Goal: Task Accomplishment & Management: Use online tool/utility

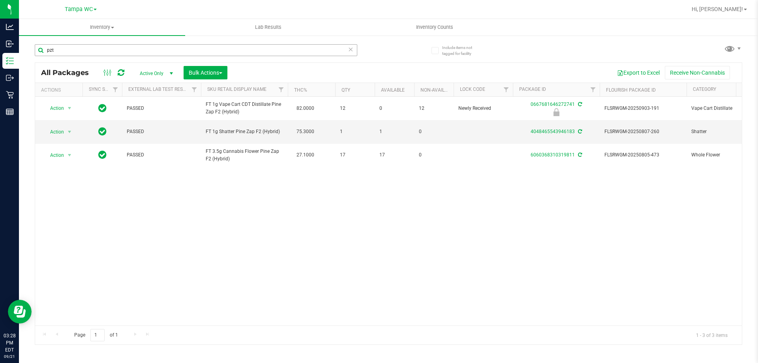
click at [347, 49] on input "pzt" at bounding box center [196, 50] width 323 height 12
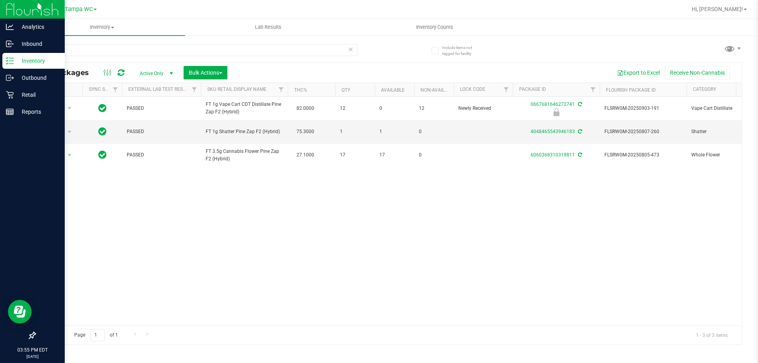
click at [9, 60] on icon at bounding box center [10, 61] width 8 height 8
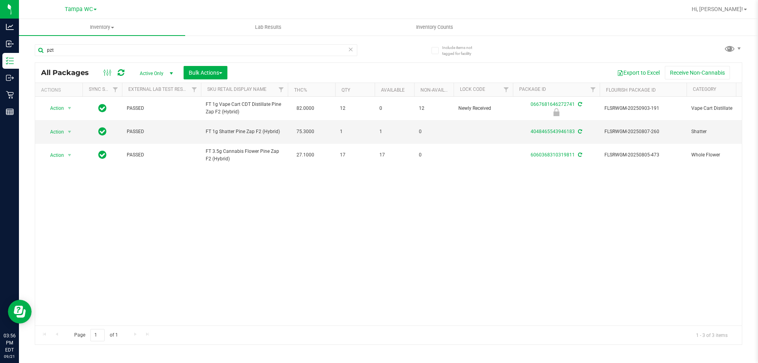
click at [353, 52] on icon at bounding box center [351, 48] width 6 height 9
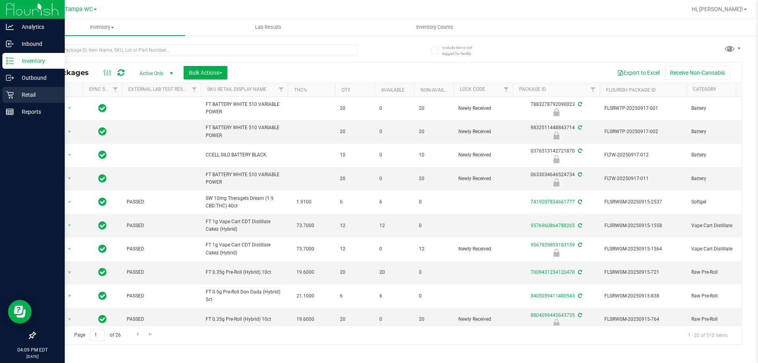
click at [13, 92] on icon at bounding box center [10, 95] width 8 height 8
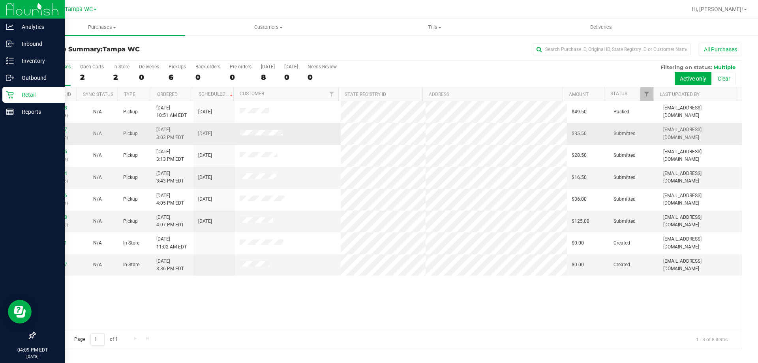
click at [52, 127] on link "11985077" at bounding box center [56, 130] width 22 height 6
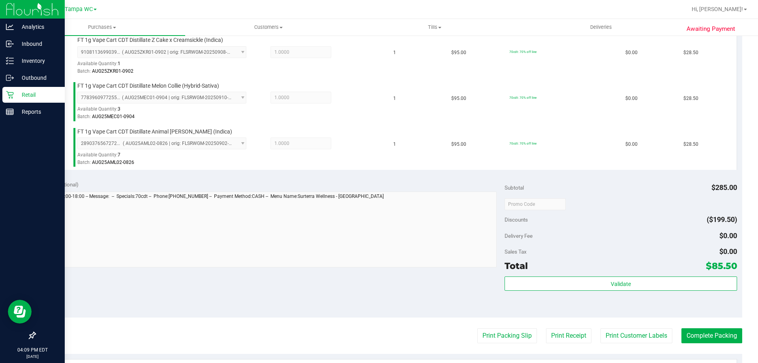
scroll to position [276, 0]
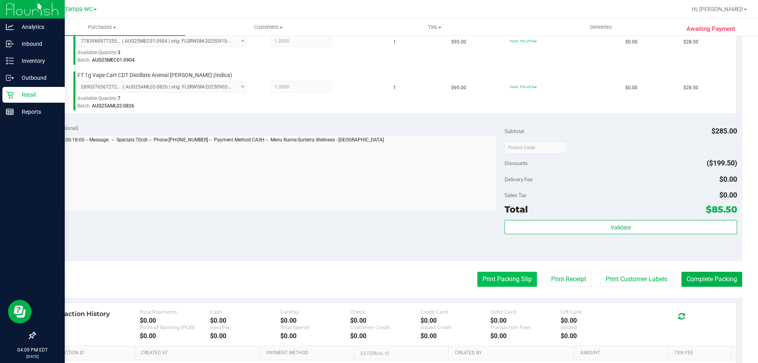
click at [502, 276] on button "Print Packing Slip" at bounding box center [508, 279] width 60 height 15
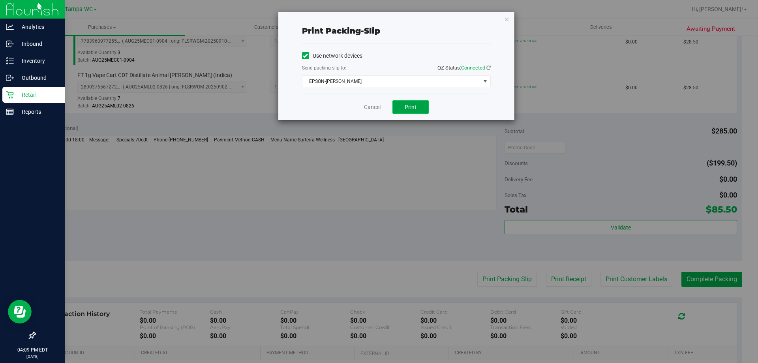
click at [425, 107] on button "Print" at bounding box center [411, 106] width 36 height 13
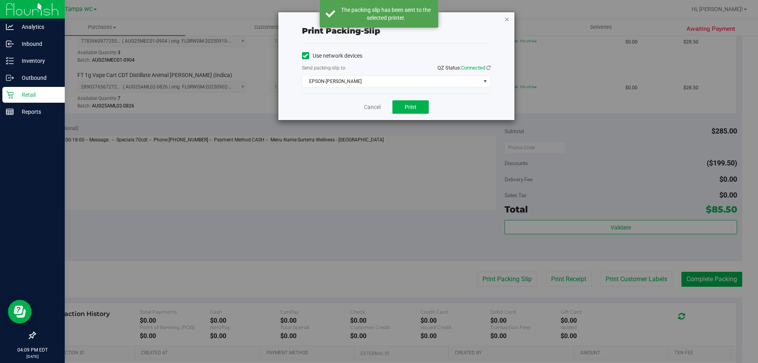
click at [506, 20] on icon "button" at bounding box center [507, 18] width 6 height 9
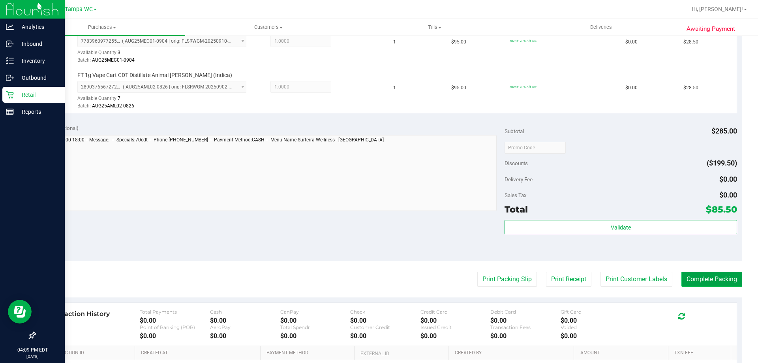
click at [703, 280] on button "Complete Packing" at bounding box center [712, 279] width 61 height 15
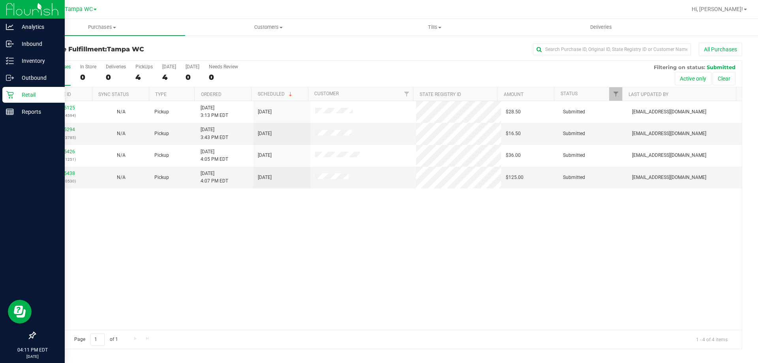
click at [350, 69] on div "All Purchases 4 In Store 0 Deliveries 0 PickUps 4 [DATE] 4 [DATE] 0 Needs Revie…" at bounding box center [388, 74] width 707 height 26
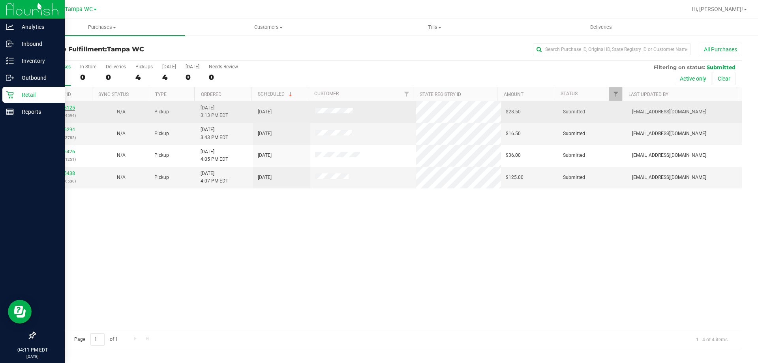
click at [61, 108] on link "11985125" at bounding box center [64, 108] width 22 height 6
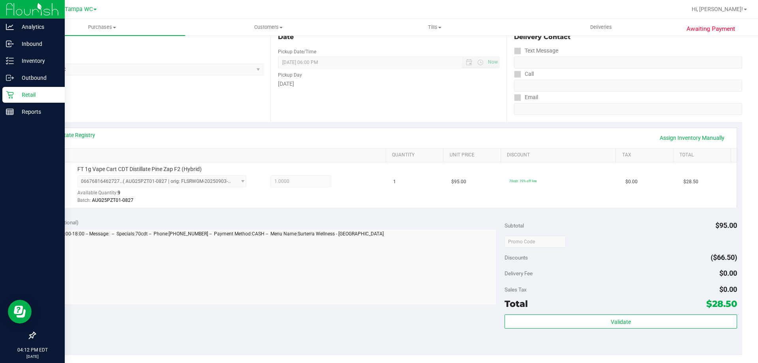
scroll to position [197, 0]
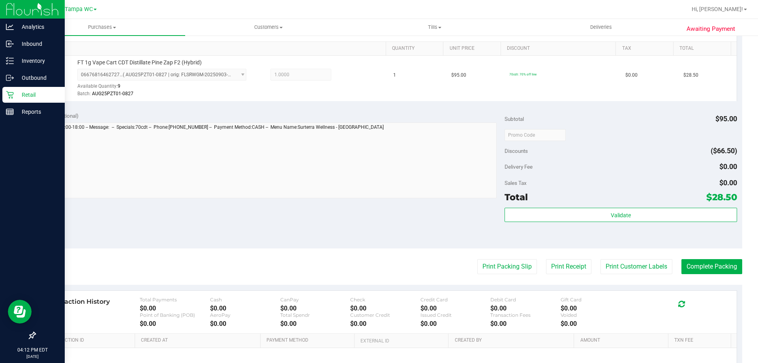
click at [500, 275] on purchase-details "Back Edit Purchase Cancel Purchase View Profile # 11985125 BioTrack ID: - Submi…" at bounding box center [389, 138] width 708 height 587
click at [501, 270] on button "Print Packing Slip" at bounding box center [508, 266] width 60 height 15
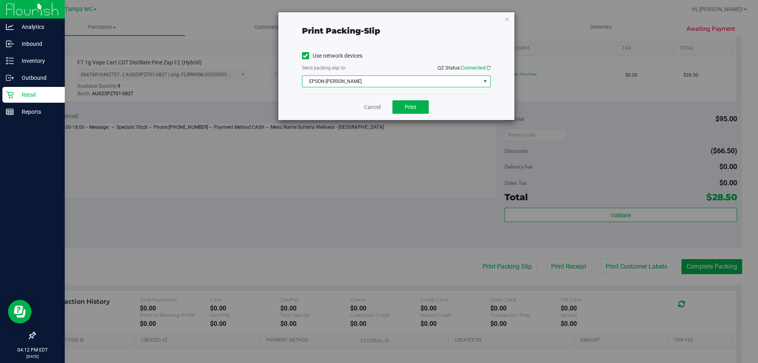
click at [467, 81] on span "EPSON-[PERSON_NAME]" at bounding box center [392, 81] width 178 height 11
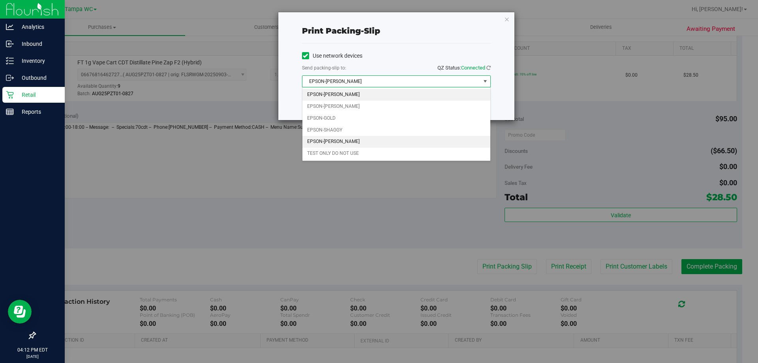
click at [447, 138] on li "EPSON-[PERSON_NAME]" at bounding box center [397, 142] width 188 height 12
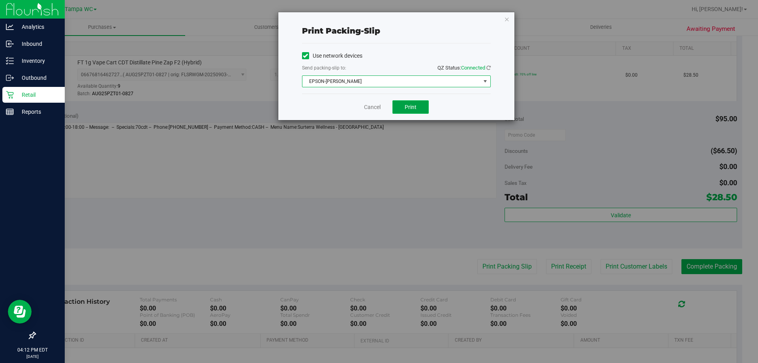
click at [424, 109] on button "Print" at bounding box center [411, 106] width 36 height 13
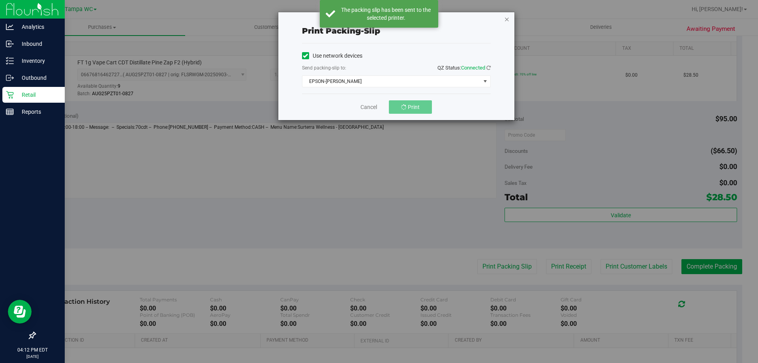
click at [508, 20] on icon "button" at bounding box center [507, 18] width 6 height 9
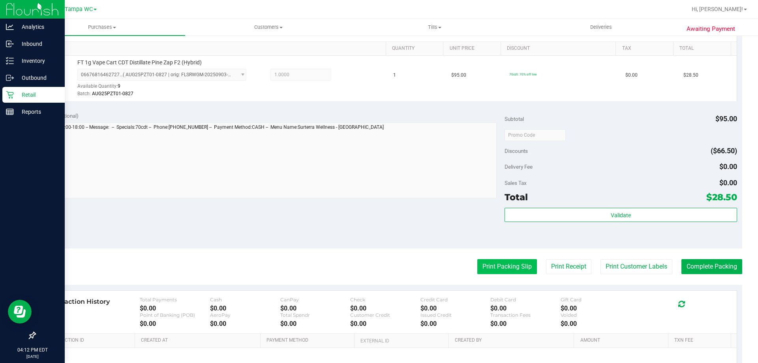
click at [499, 263] on button "Print Packing Slip" at bounding box center [508, 266] width 60 height 15
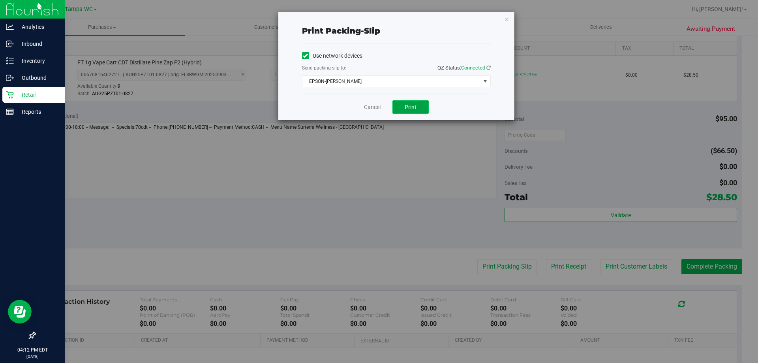
click at [395, 108] on button "Print" at bounding box center [411, 106] width 36 height 13
click at [370, 109] on link "Cancel" at bounding box center [372, 107] width 17 height 8
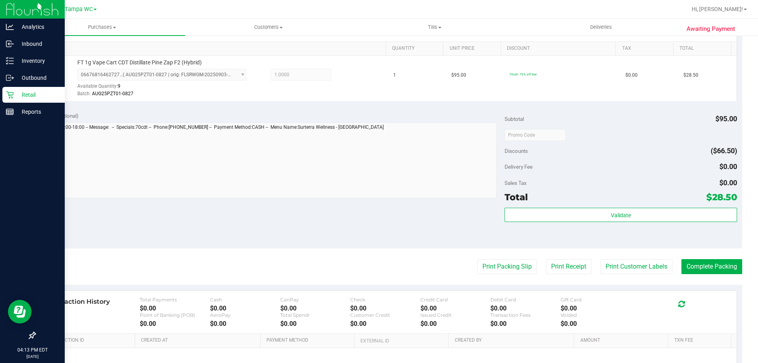
scroll to position [79, 0]
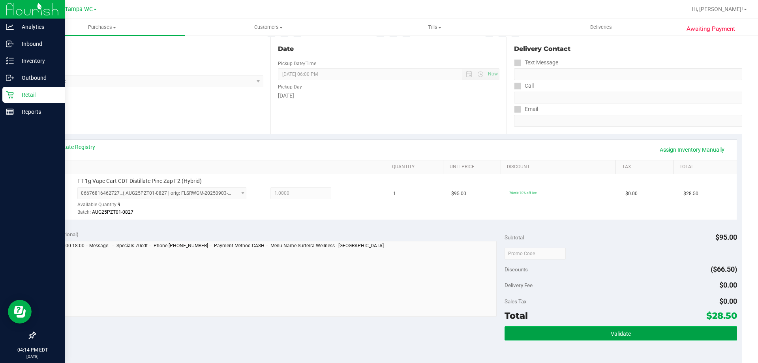
click at [632, 334] on button "Validate" at bounding box center [621, 333] width 232 height 14
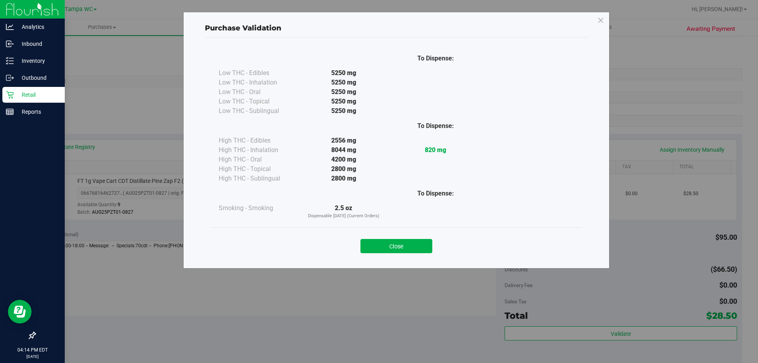
click at [415, 248] on button "Close" at bounding box center [397, 246] width 72 height 14
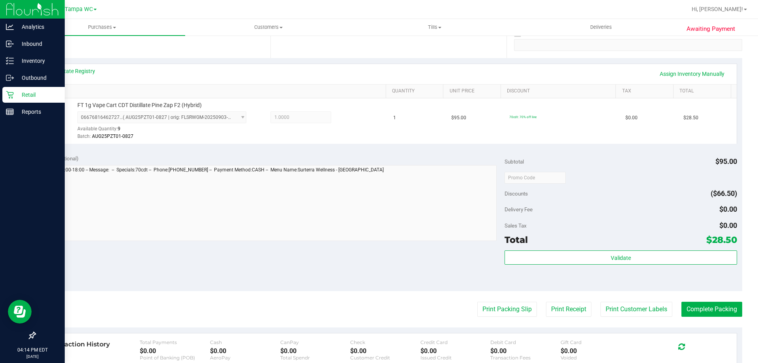
scroll to position [237, 0]
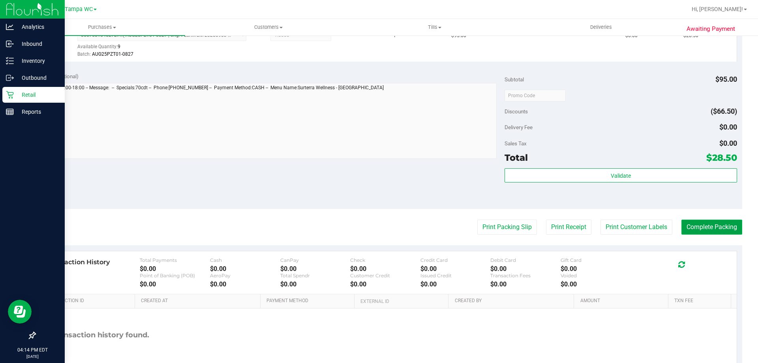
click at [718, 221] on button "Complete Packing" at bounding box center [712, 227] width 61 height 15
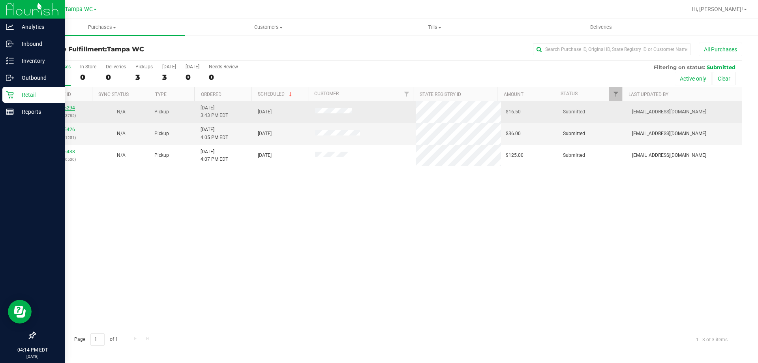
click at [64, 105] on link "11985294" at bounding box center [64, 108] width 22 height 6
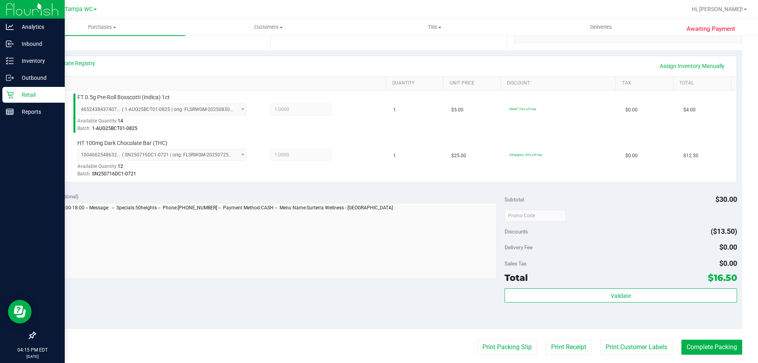
scroll to position [237, 0]
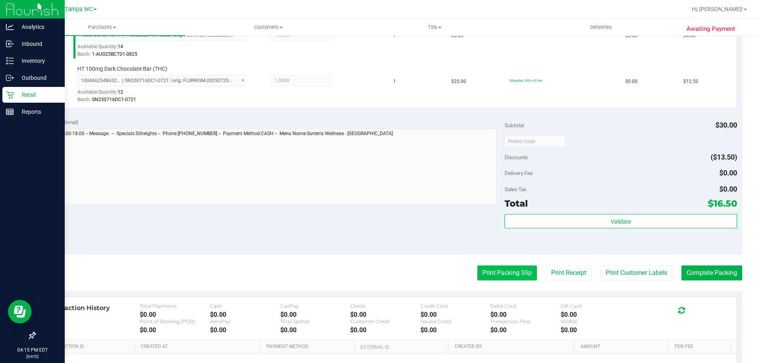
click at [482, 268] on button "Print Packing Slip" at bounding box center [508, 272] width 60 height 15
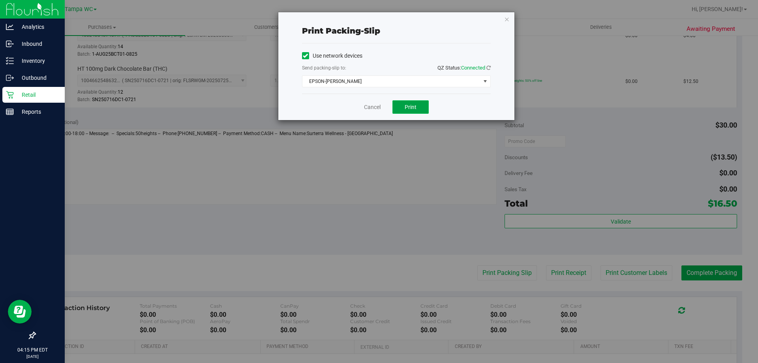
click at [408, 102] on button "Print" at bounding box center [411, 106] width 36 height 13
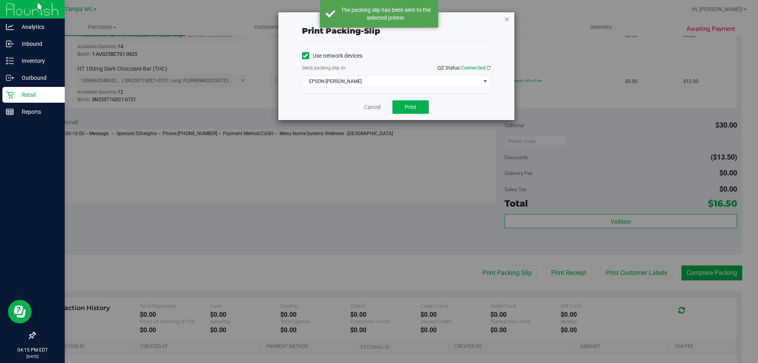
click at [506, 18] on icon "button" at bounding box center [507, 18] width 6 height 9
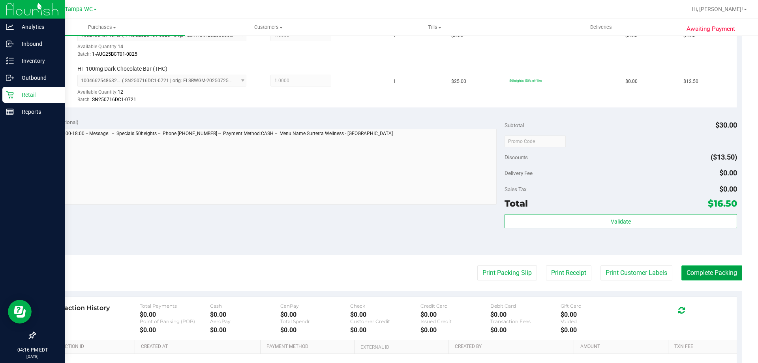
click at [696, 275] on button "Complete Packing" at bounding box center [712, 272] width 61 height 15
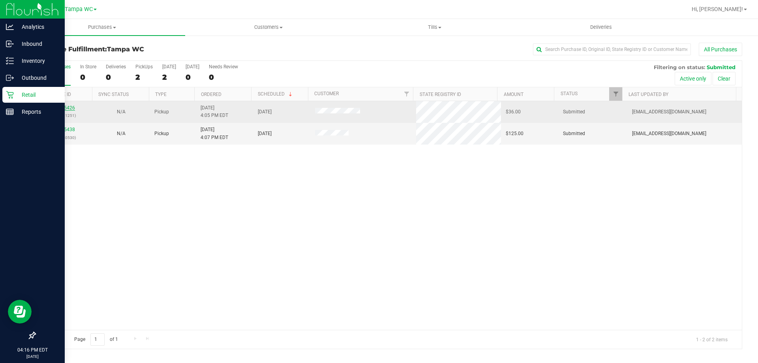
click at [61, 107] on link "11985426" at bounding box center [64, 108] width 22 height 6
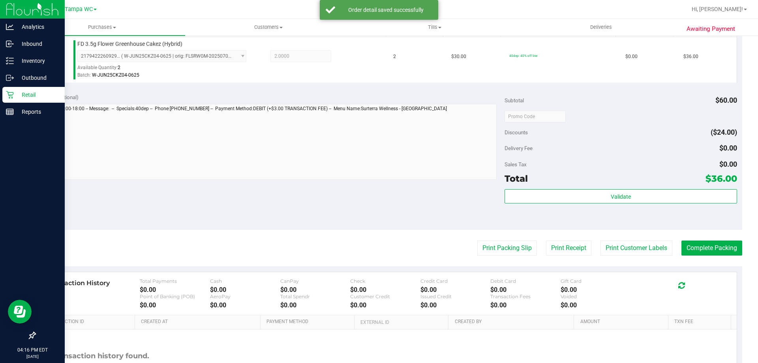
scroll to position [237, 0]
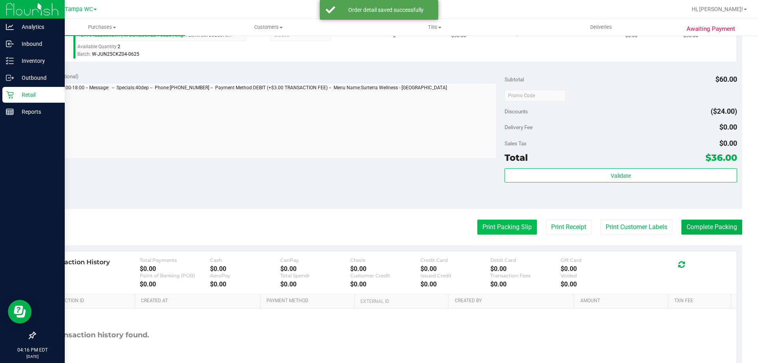
click at [519, 223] on button "Print Packing Slip" at bounding box center [508, 227] width 60 height 15
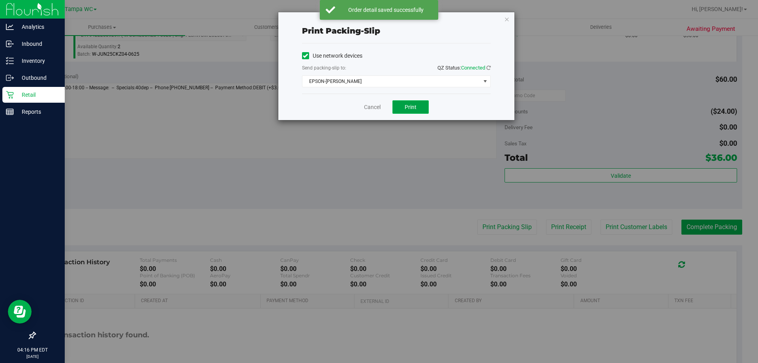
click at [415, 101] on button "Print" at bounding box center [411, 106] width 36 height 13
click at [510, 17] on div "Print packing-slip Use network devices Send packing-slip to: QZ Status: Connect…" at bounding box center [396, 66] width 236 height 108
click at [506, 20] on icon "button" at bounding box center [507, 18] width 6 height 9
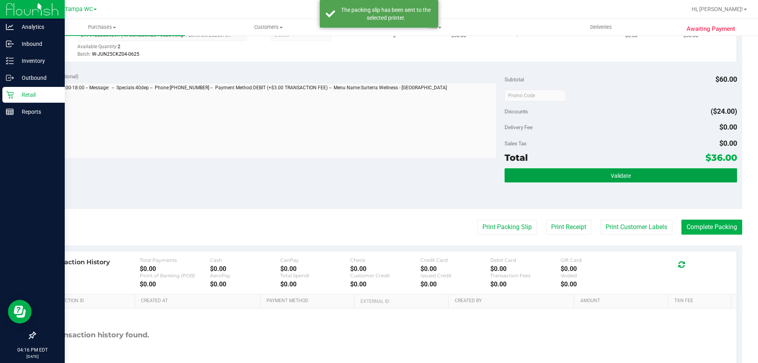
click at [560, 173] on button "Validate" at bounding box center [621, 175] width 232 height 14
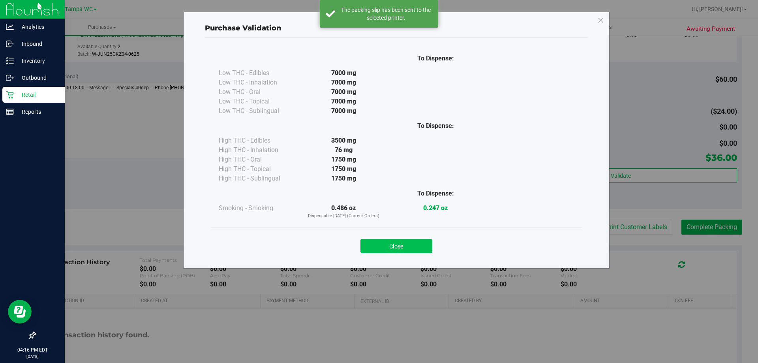
click at [414, 245] on button "Close" at bounding box center [397, 246] width 72 height 14
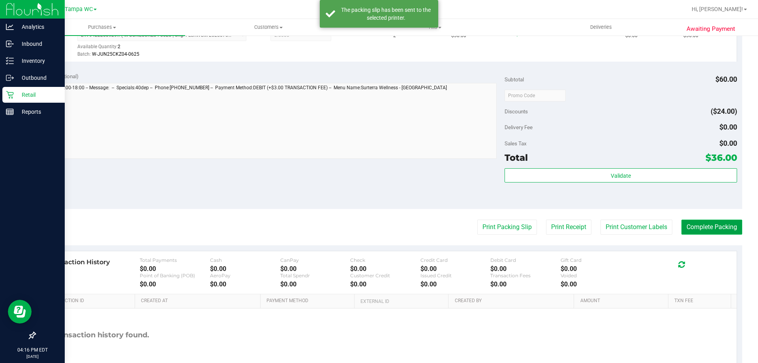
click at [694, 233] on button "Complete Packing" at bounding box center [712, 227] width 61 height 15
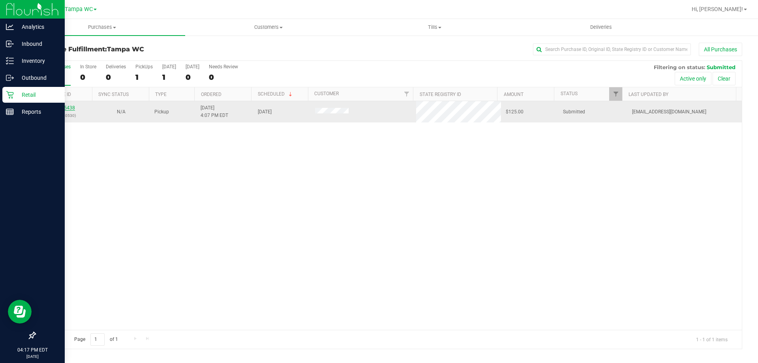
click at [70, 108] on link "11985438" at bounding box center [64, 108] width 22 height 6
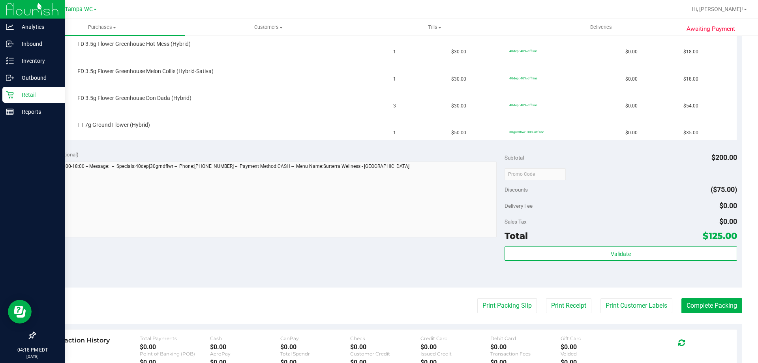
scroll to position [316, 0]
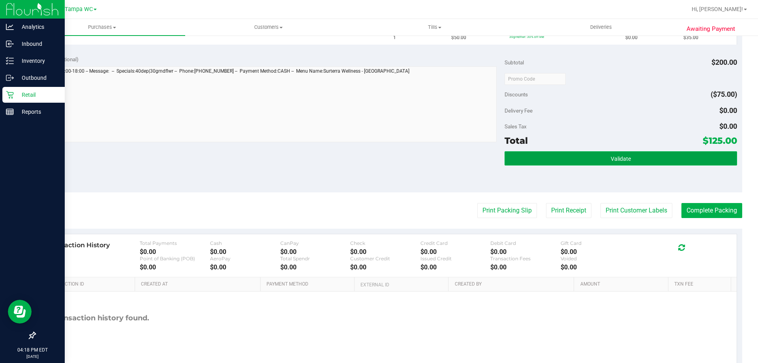
click at [621, 158] on span "Validate" at bounding box center [621, 159] width 20 height 6
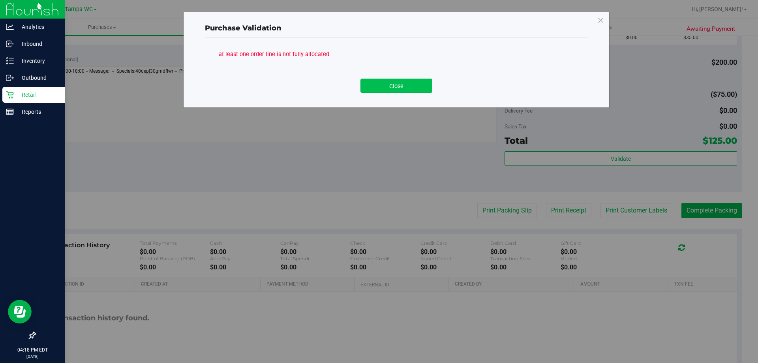
click at [412, 85] on button "Close" at bounding box center [397, 86] width 72 height 14
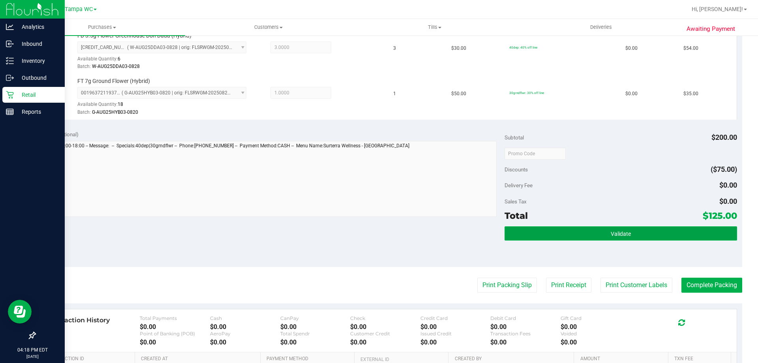
click at [675, 235] on button "Validate" at bounding box center [621, 233] width 232 height 14
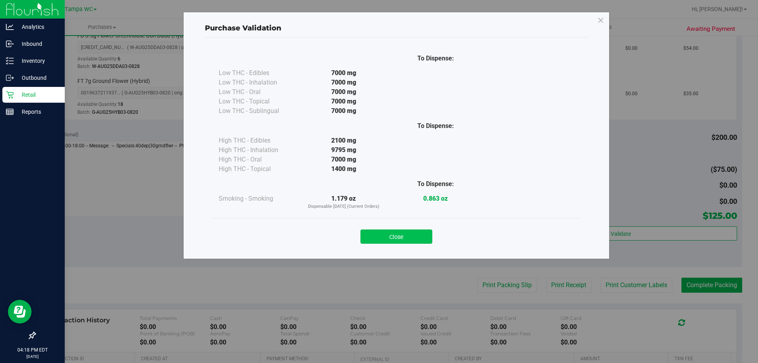
click at [433, 236] on div "Close" at bounding box center [396, 234] width 359 height 20
click at [431, 237] on button "Close" at bounding box center [397, 236] width 72 height 14
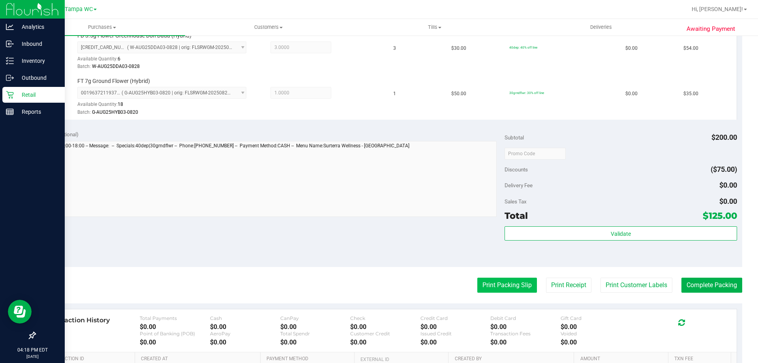
click at [494, 284] on button "Print Packing Slip" at bounding box center [508, 285] width 60 height 15
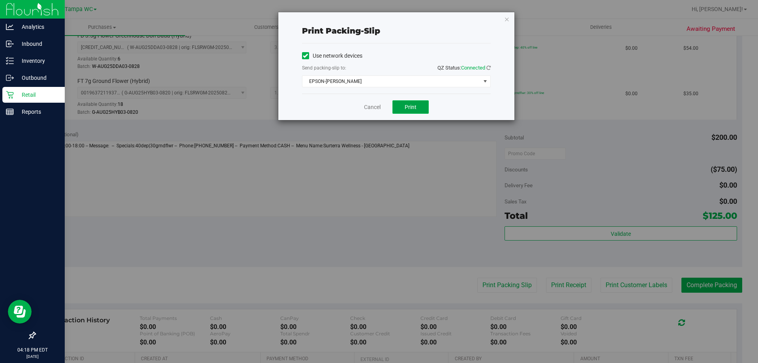
click at [411, 108] on span "Print" at bounding box center [411, 107] width 12 height 6
click at [502, 18] on div "Print packing-slip Use network devices Send packing-slip to: QZ Status: Connect…" at bounding box center [396, 66] width 236 height 108
click at [506, 19] on icon "button" at bounding box center [507, 18] width 6 height 9
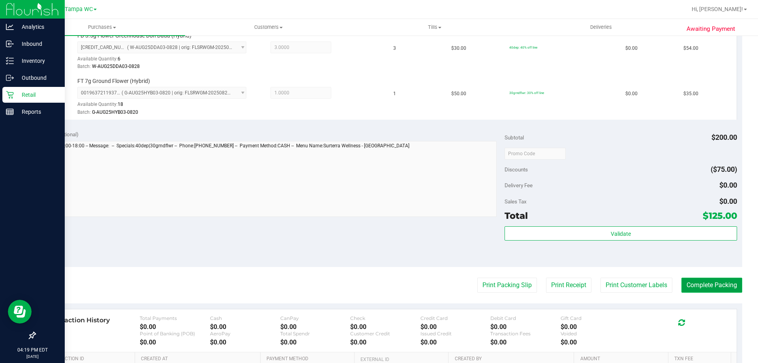
click at [712, 284] on button "Complete Packing" at bounding box center [712, 285] width 61 height 15
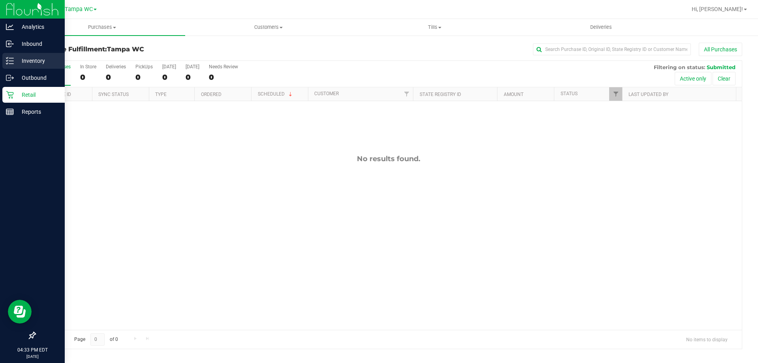
click at [35, 58] on p "Inventory" at bounding box center [37, 60] width 47 height 9
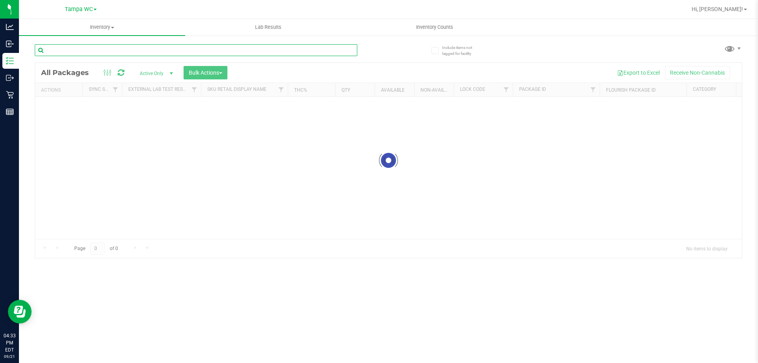
click at [93, 53] on input "text" at bounding box center [196, 50] width 323 height 12
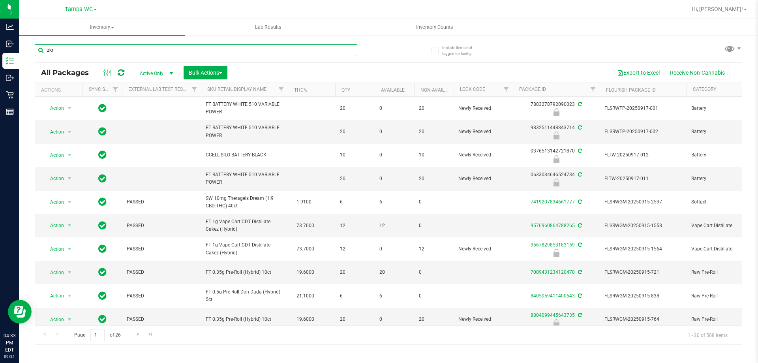
type input "zkr"
